Goal: Find specific page/section: Find specific page/section

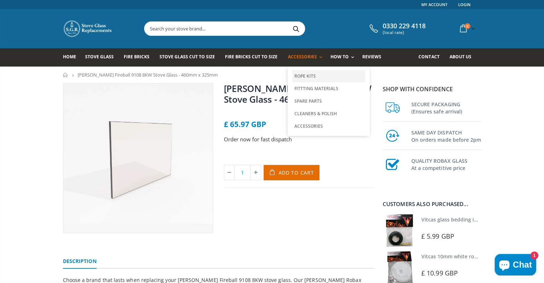
click at [311, 70] on link "Rope Kits" at bounding box center [328, 76] width 73 height 12
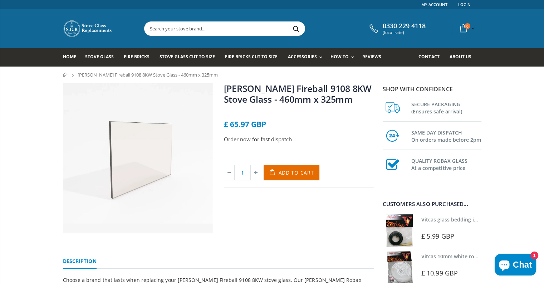
click at [187, 32] on input "text" at bounding box center [265, 29] width 241 height 14
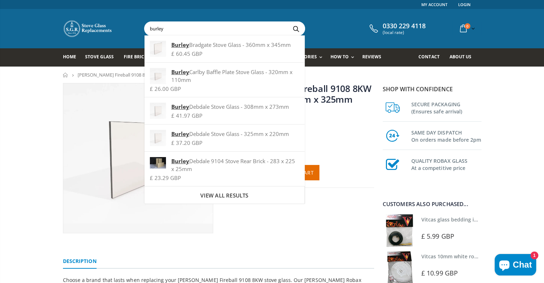
type input "burley"
click at [288, 22] on button "Search" at bounding box center [296, 29] width 16 height 14
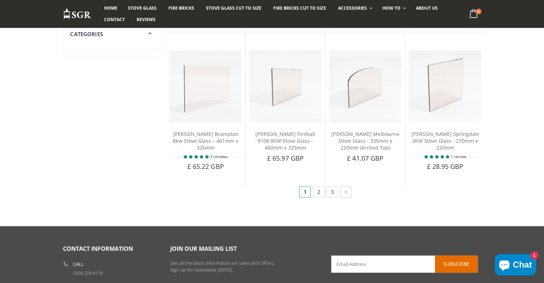
scroll to position [358, 0]
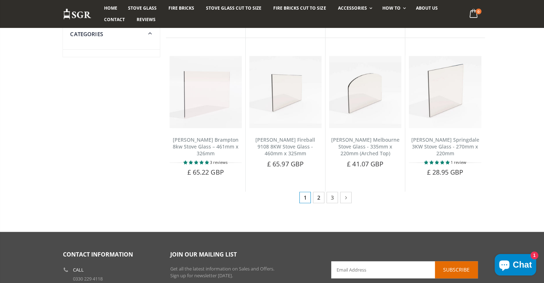
click at [317, 192] on link "2" at bounding box center [318, 197] width 11 height 11
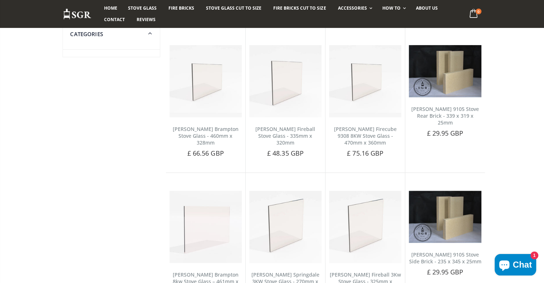
scroll to position [358, 0]
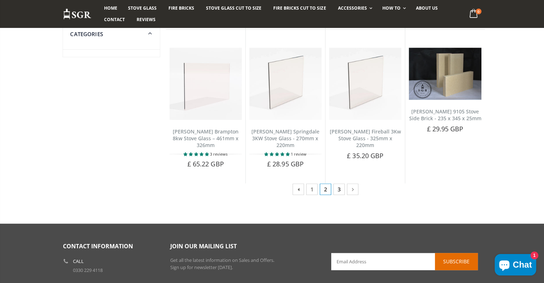
click at [336, 184] on link "3" at bounding box center [339, 189] width 11 height 11
